Goal: Information Seeking & Learning: Learn about a topic

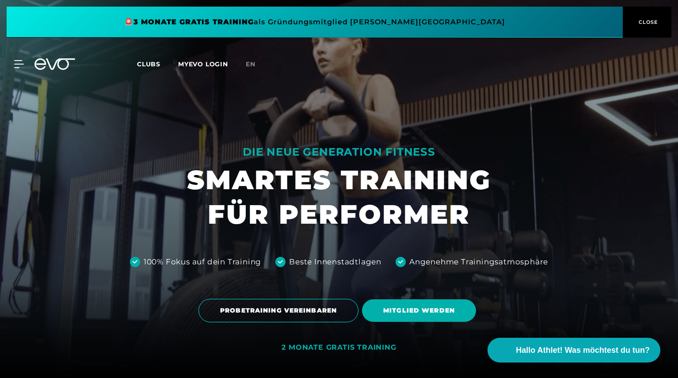
click at [145, 65] on span "Clubs" at bounding box center [148, 64] width 23 height 8
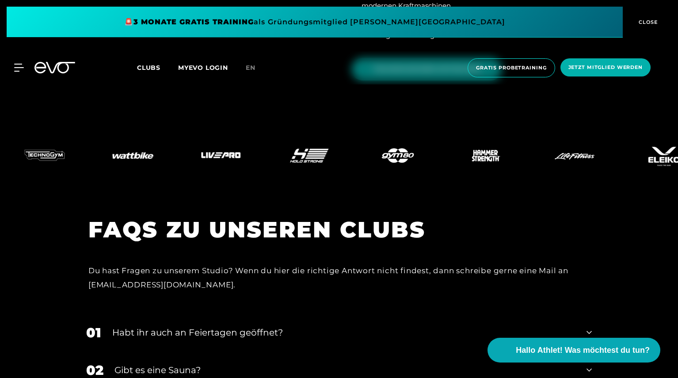
scroll to position [3552, 0]
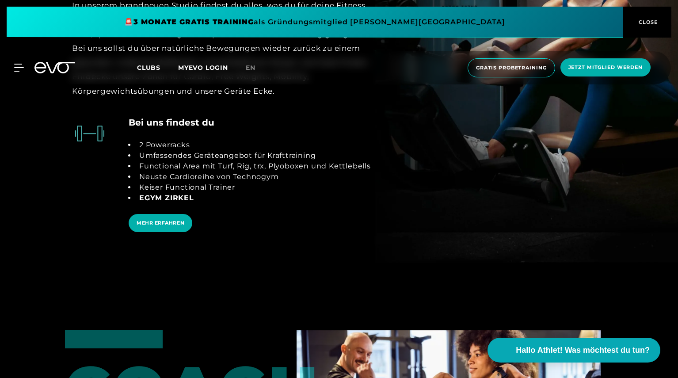
scroll to position [1903, 0]
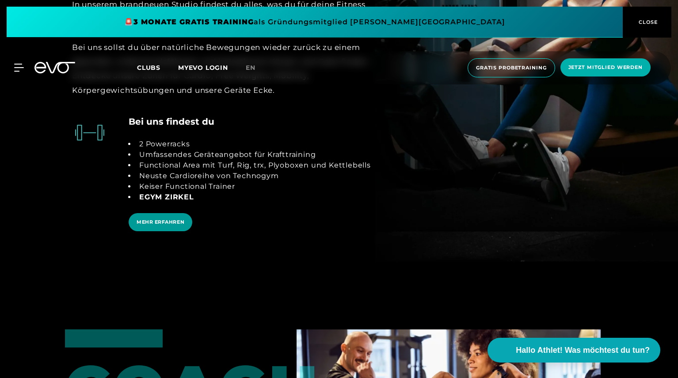
click at [169, 221] on span "MEHR ERFAHREN" at bounding box center [161, 222] width 48 height 8
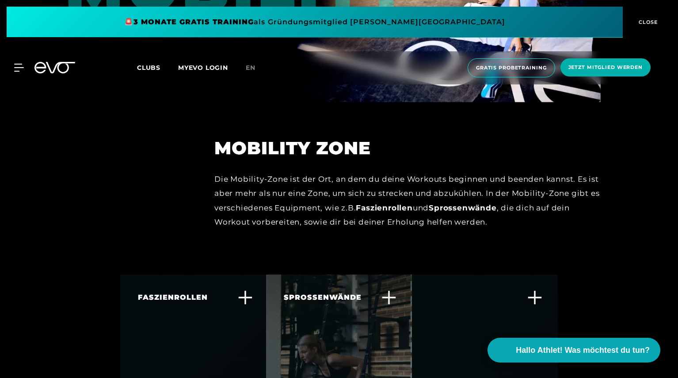
scroll to position [3307, 0]
